Goal: Information Seeking & Learning: Learn about a topic

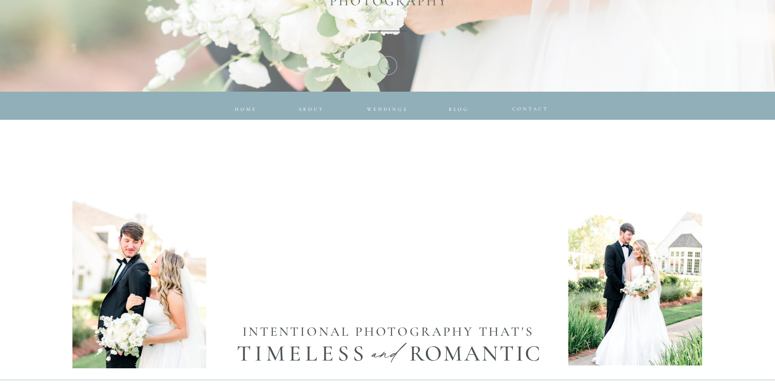
scroll to position [285, 0]
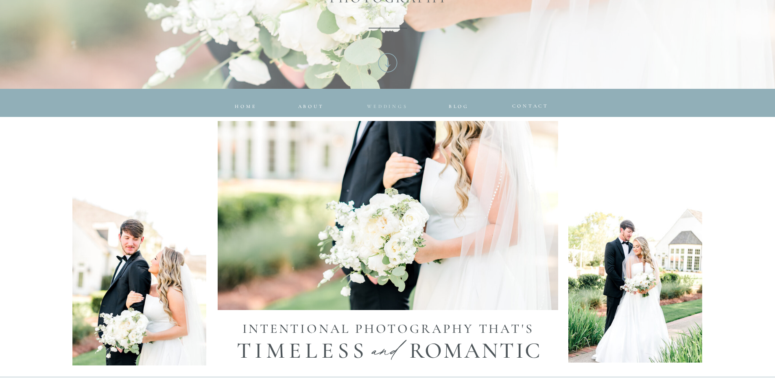
click at [383, 106] on span "Weddings" at bounding box center [387, 106] width 41 height 6
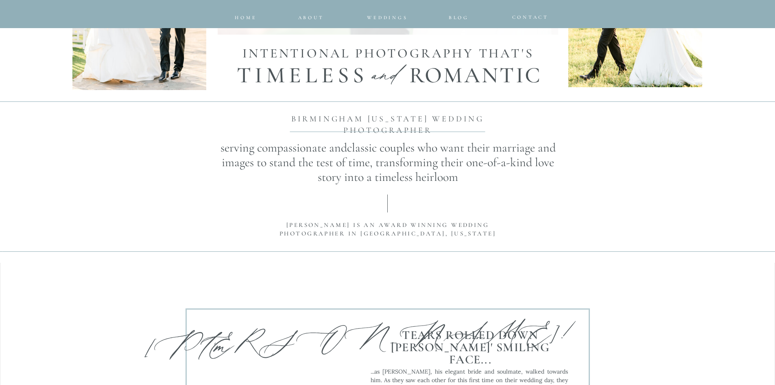
scroll to position [570, 0]
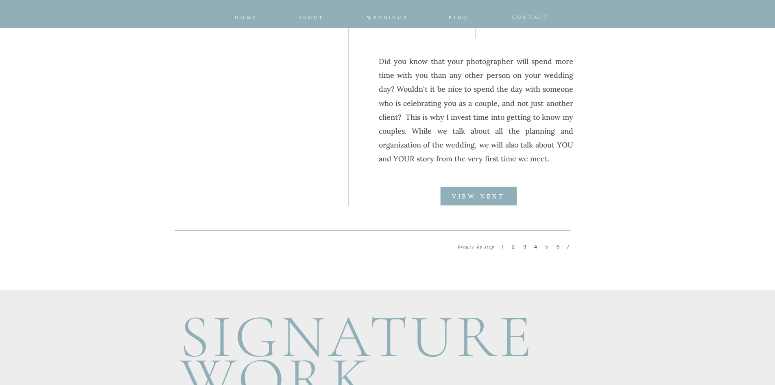
scroll to position [936, 0]
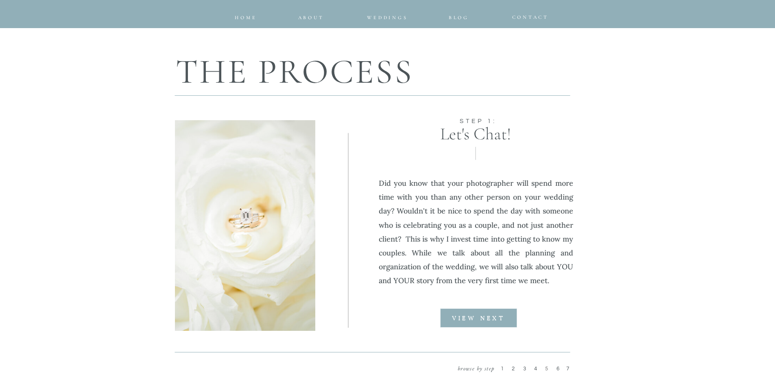
click at [477, 310] on div at bounding box center [478, 317] width 77 height 19
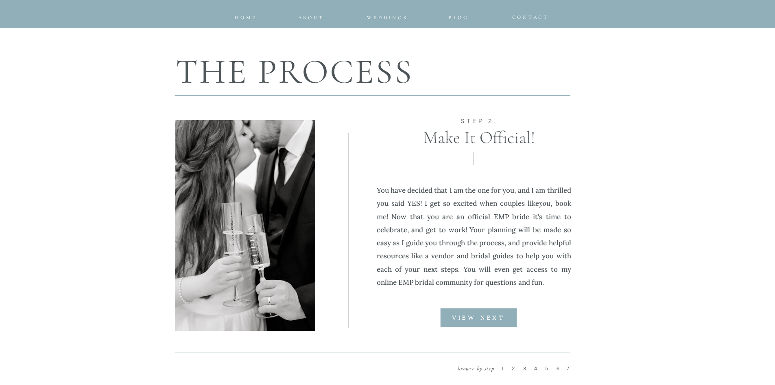
click at [477, 310] on div at bounding box center [478, 317] width 77 height 19
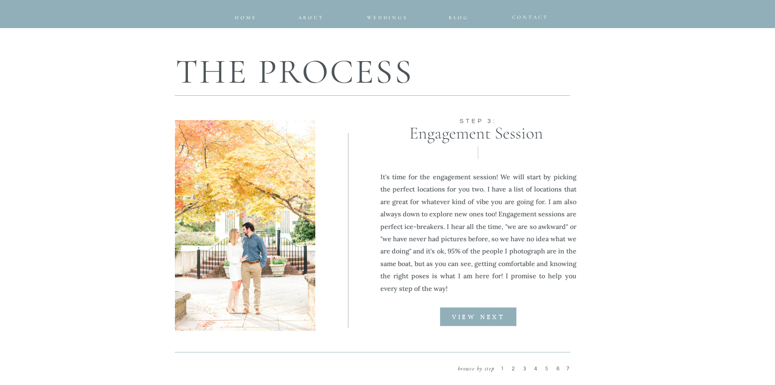
click at [477, 310] on div at bounding box center [478, 316] width 77 height 19
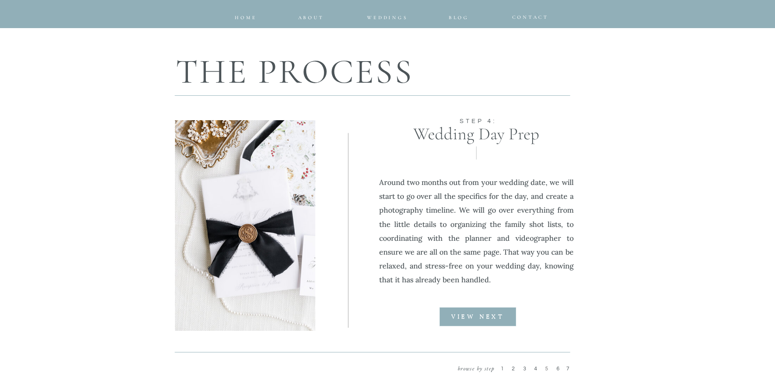
click at [477, 310] on div at bounding box center [478, 316] width 77 height 19
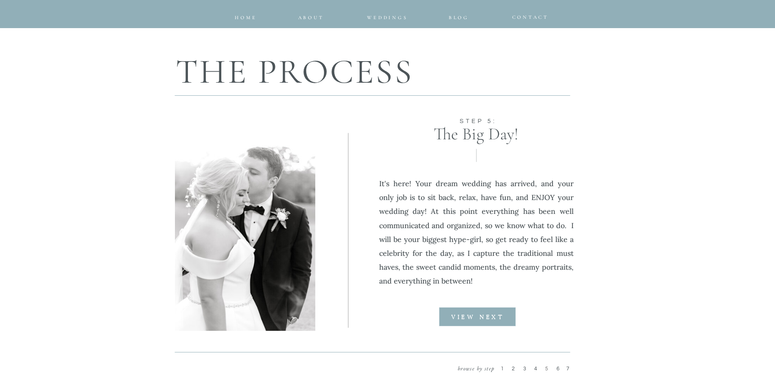
click at [477, 310] on div at bounding box center [477, 316] width 77 height 19
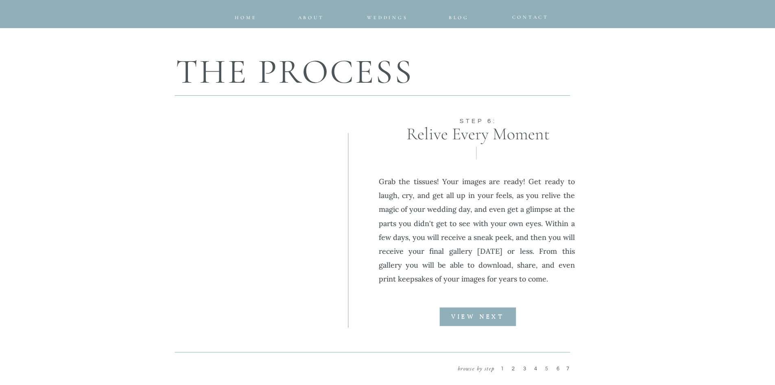
click at [477, 310] on div at bounding box center [478, 316] width 77 height 19
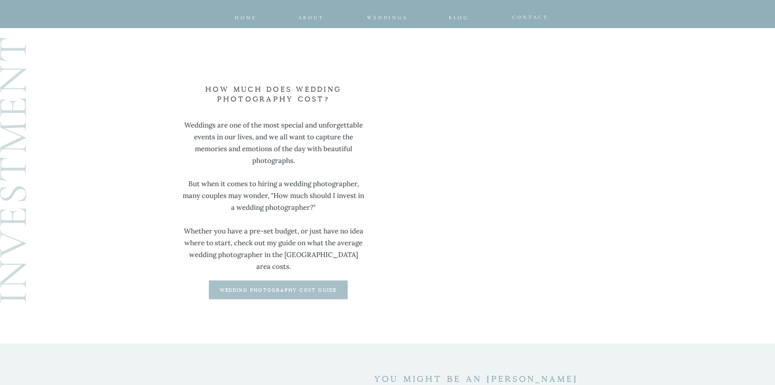
scroll to position [2116, 0]
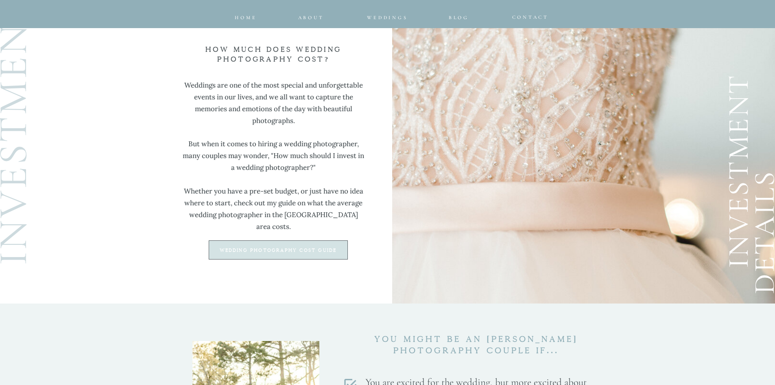
click at [303, 254] on div at bounding box center [278, 249] width 139 height 19
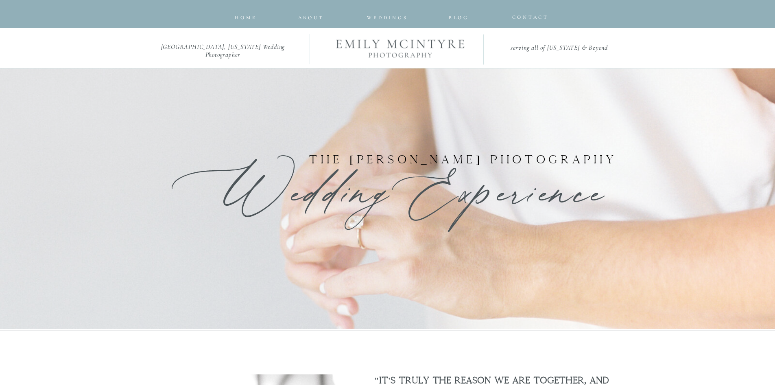
scroll to position [0, 0]
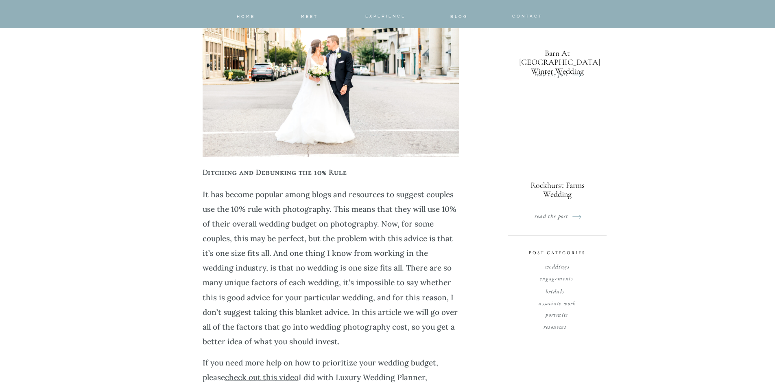
scroll to position [529, 0]
